Goal: Transaction & Acquisition: Purchase product/service

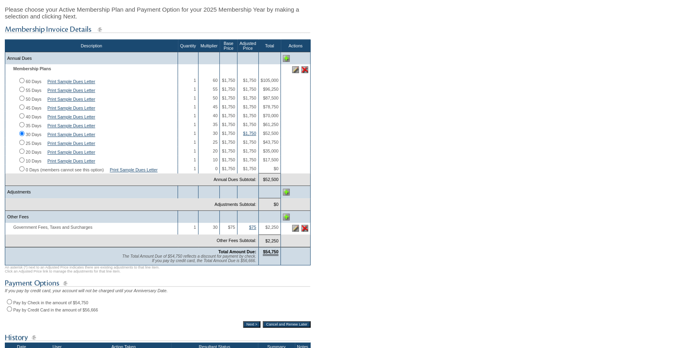
scroll to position [146, 0]
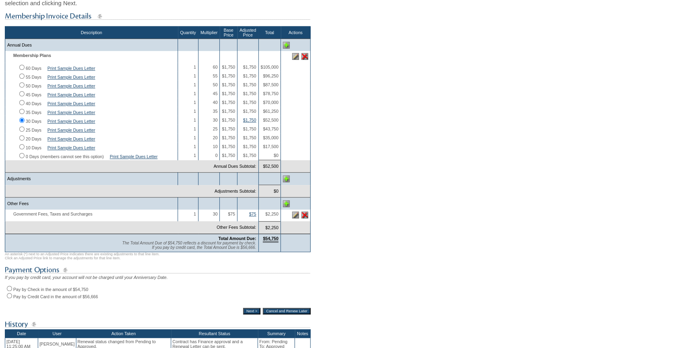
click at [11, 291] on input "Pay by Check in the amount of $54,750" at bounding box center [9, 288] width 5 height 5
radio input "true"
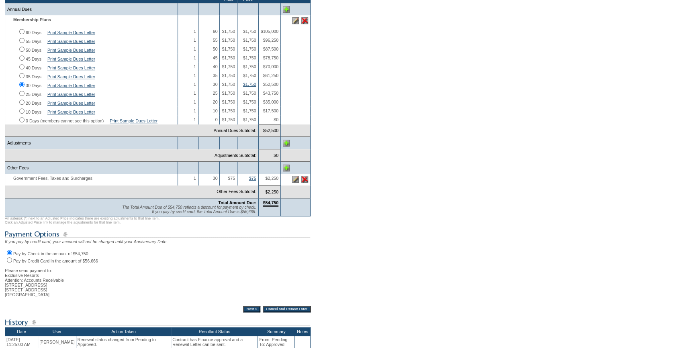
scroll to position [214, 0]
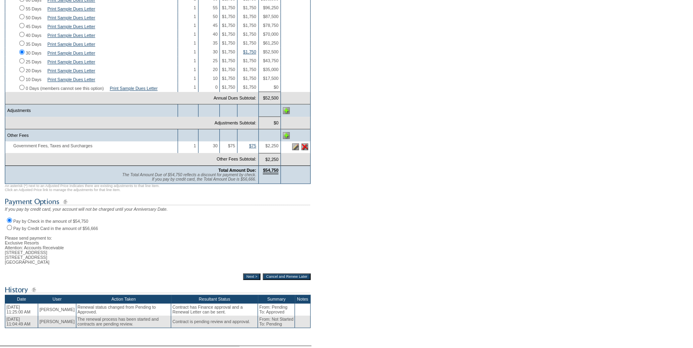
click at [243, 280] on input "Next >" at bounding box center [251, 277] width 17 height 6
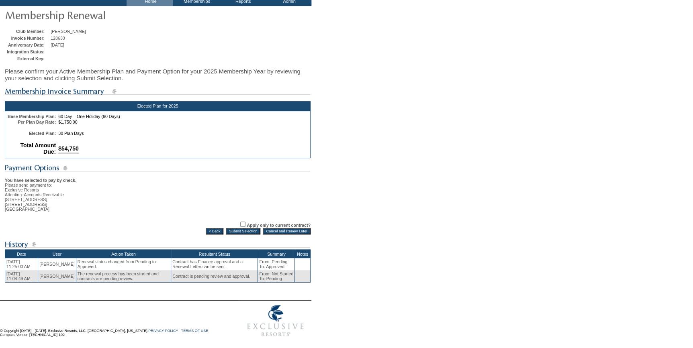
scroll to position [57, 0]
click at [245, 229] on input "Submit Selection" at bounding box center [243, 231] width 35 height 6
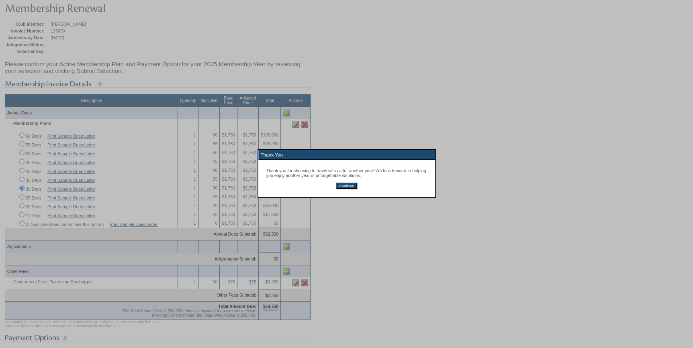
click at [345, 184] on input "Continue" at bounding box center [346, 186] width 21 height 6
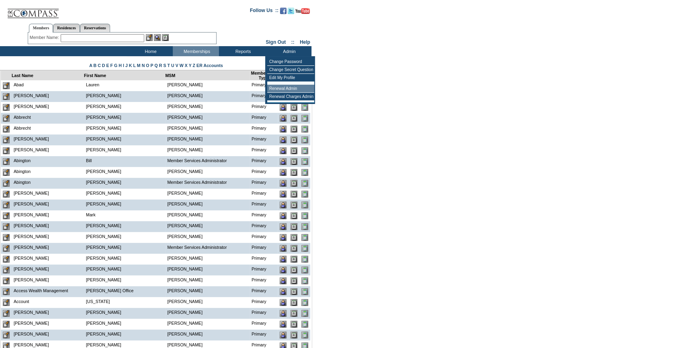
click at [289, 87] on td "Renewal Admin" at bounding box center [290, 89] width 47 height 8
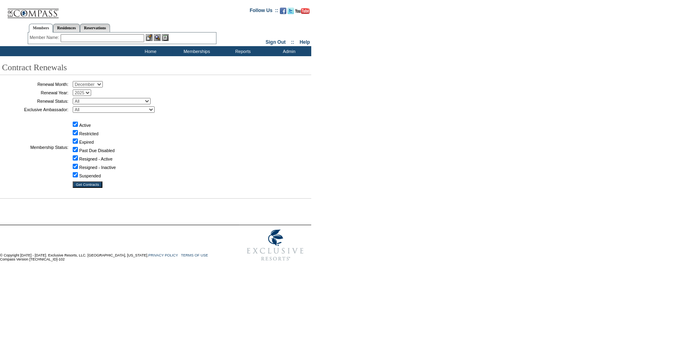
click at [93, 85] on select "January February March April May June July August September October November De…" at bounding box center [88, 84] width 30 height 6
select select "10"
click at [76, 82] on select "January February March April May June July August September October November De…" at bounding box center [88, 84] width 30 height 6
click at [102, 102] on select "All Not Started Pending Approved Election Made Election Changed No Response Man…" at bounding box center [112, 101] width 78 height 6
select select "5"
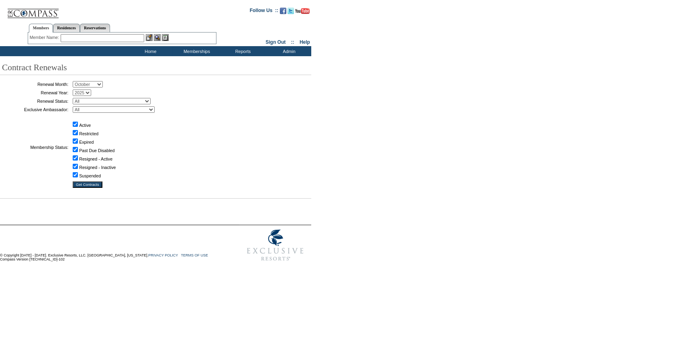
click at [76, 98] on select "All Not Started Pending Approved Election Made Election Changed No Response Man…" at bounding box center [112, 101] width 78 height 6
click at [93, 184] on input "Get Contracts" at bounding box center [88, 185] width 30 height 6
